Goal: Information Seeking & Learning: Learn about a topic

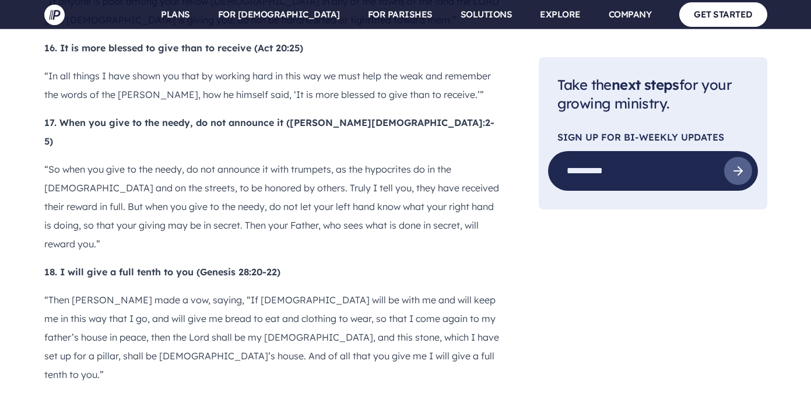
scroll to position [2877, 0]
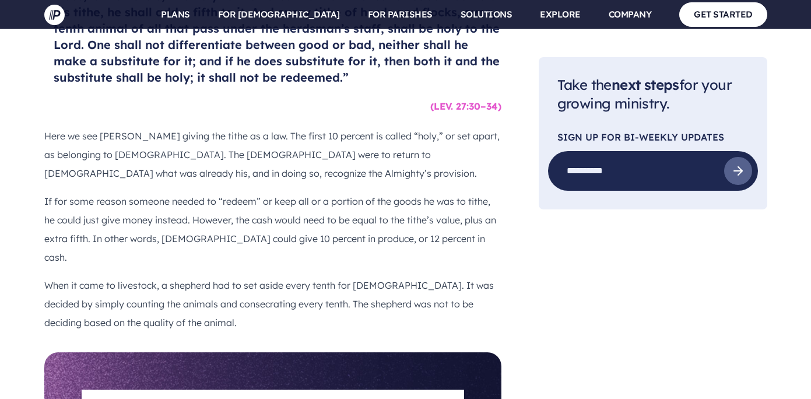
scroll to position [3545, 0]
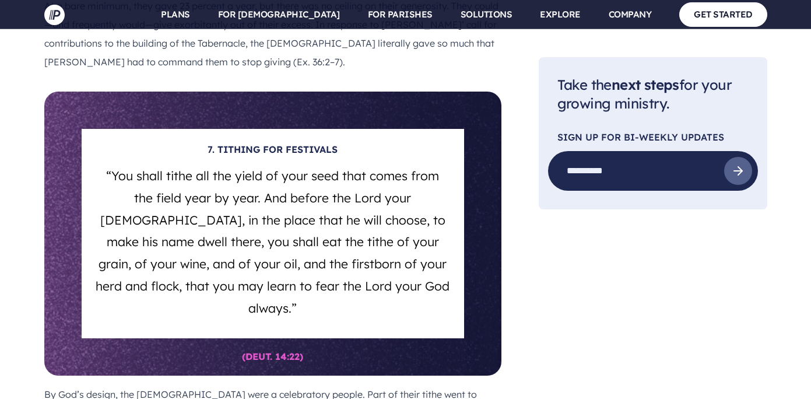
scroll to position [4949, 0]
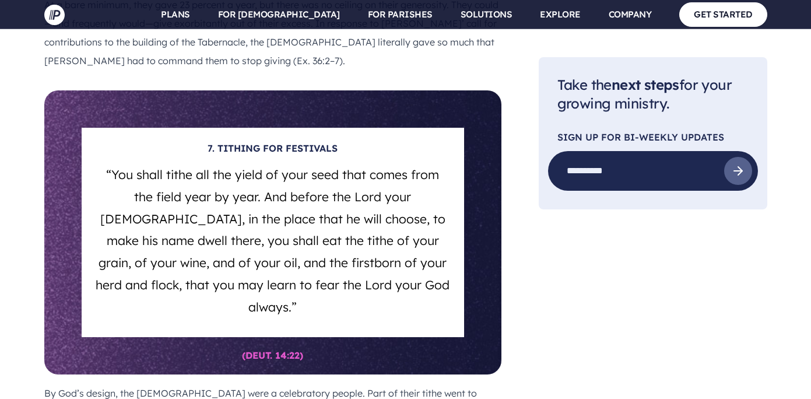
drag, startPoint x: 444, startPoint y: 186, endPoint x: 485, endPoint y: 189, distance: 40.9
copy h6 "DEUT. 14:28–29"
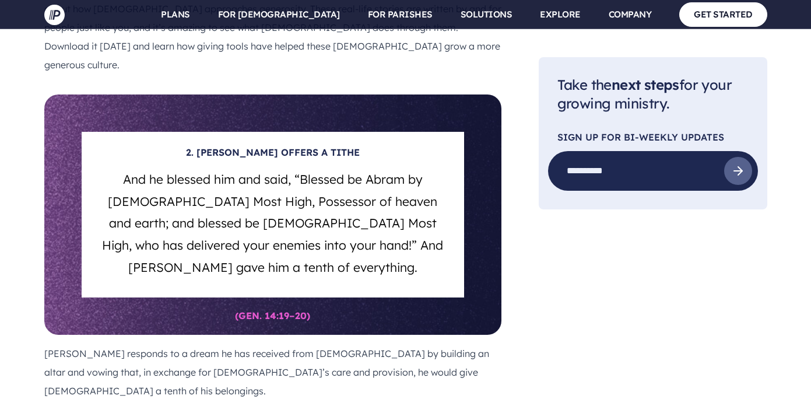
scroll to position [3024, 0]
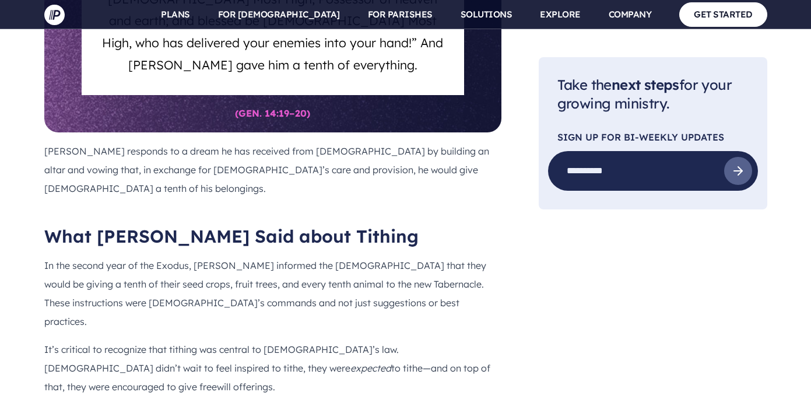
drag, startPoint x: 443, startPoint y: 293, endPoint x: 490, endPoint y: 297, distance: 47.4
copy h6 "LEV. 27:30–34"
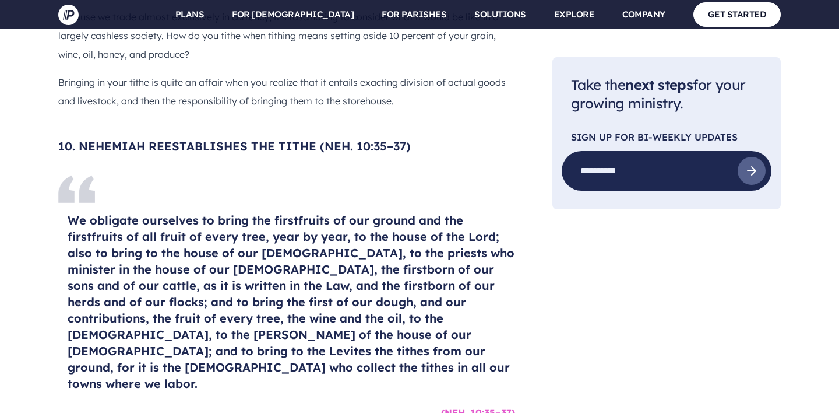
scroll to position [6228, 0]
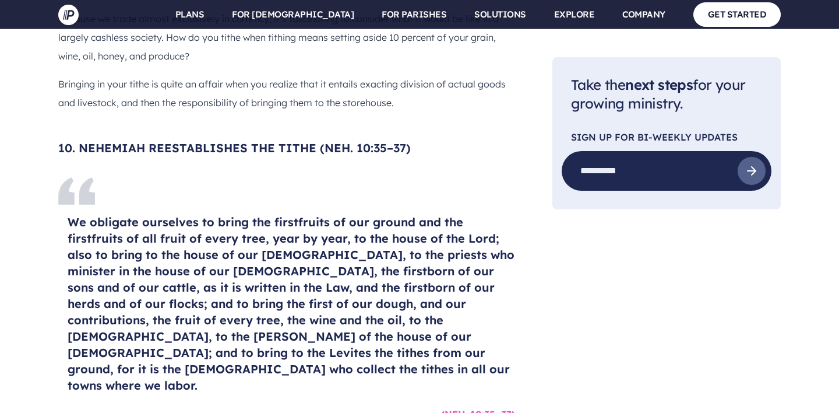
drag, startPoint x: 468, startPoint y: 224, endPoint x: 500, endPoint y: 223, distance: 32.1
copy h6 "PROV. 3:9–10"
